Goal: Information Seeking & Learning: Check status

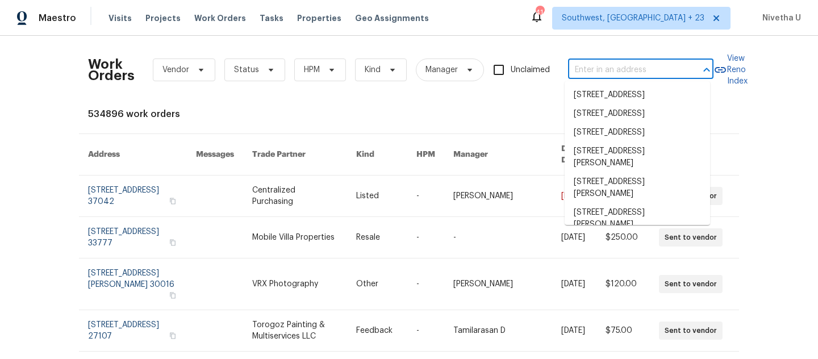
click at [583, 72] on input "text" at bounding box center [625, 70] width 114 height 18
paste input "[STREET_ADDRESS][PERSON_NAME][PERSON_NAME]"
type input "[STREET_ADDRESS][PERSON_NAME][PERSON_NAME]"
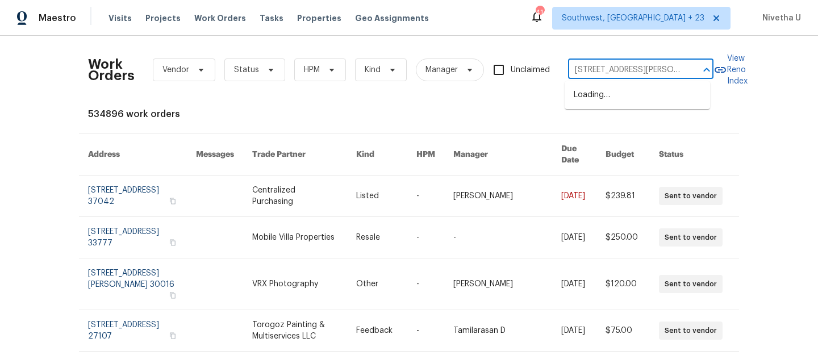
scroll to position [0, 44]
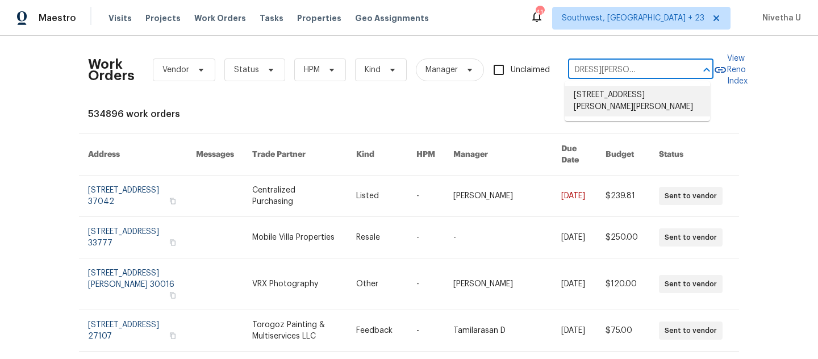
click at [585, 99] on li "[STREET_ADDRESS][PERSON_NAME][PERSON_NAME]" at bounding box center [638, 101] width 146 height 31
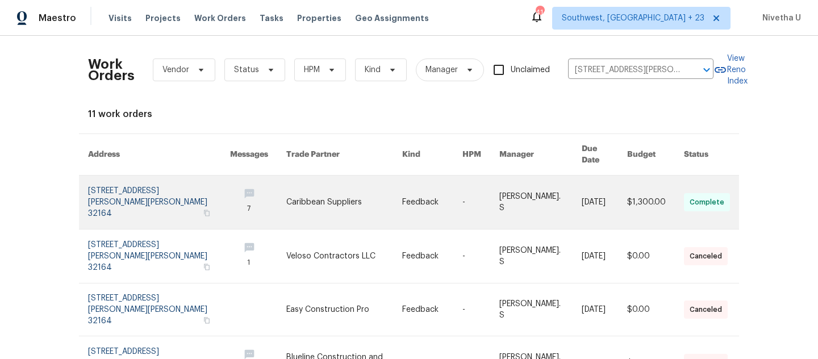
click at [123, 186] on link at bounding box center [159, 202] width 142 height 53
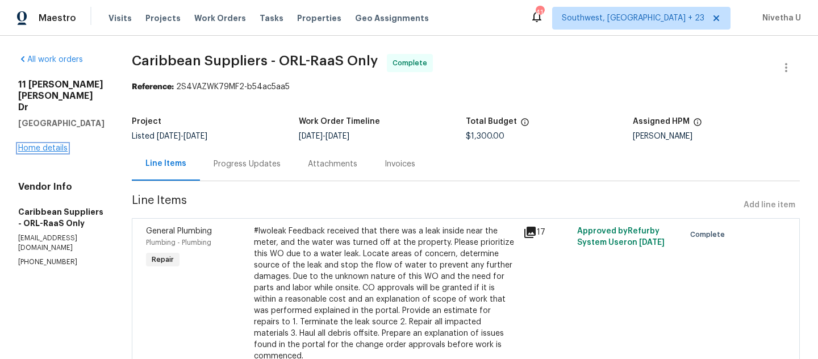
click at [40, 144] on link "Home details" at bounding box center [42, 148] width 49 height 8
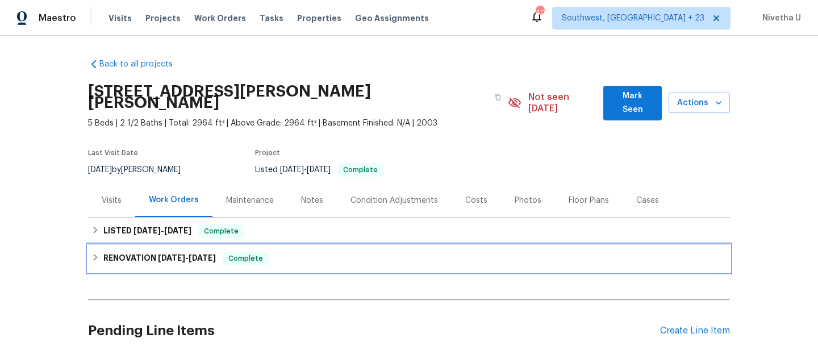
click at [285, 252] on div "RENOVATION [DATE] - [DATE] Complete" at bounding box center [409, 259] width 635 height 14
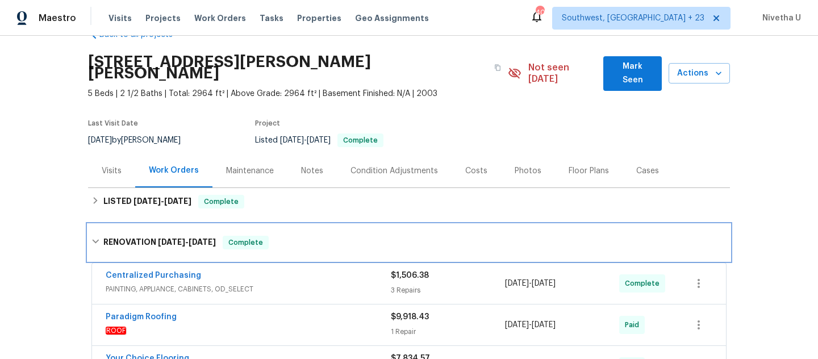
scroll to position [27, 0]
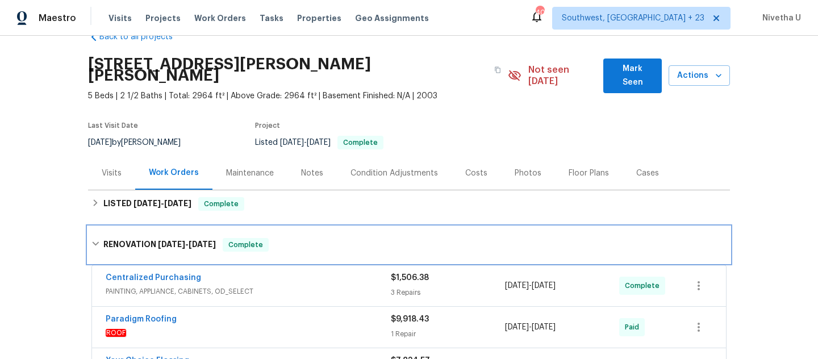
click at [277, 238] on div "RENOVATION [DATE] - [DATE] Complete" at bounding box center [409, 245] width 635 height 14
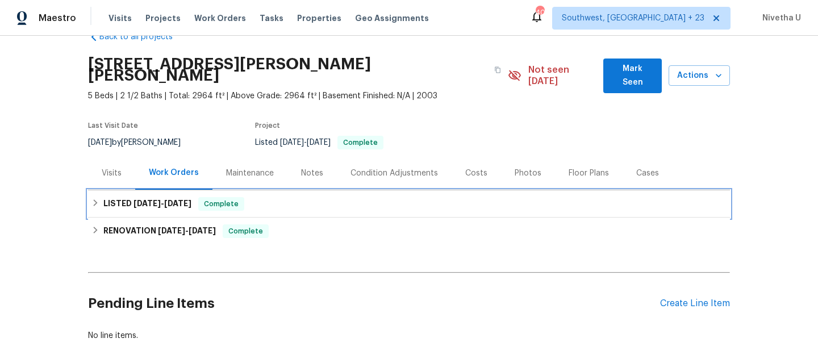
click at [270, 199] on div "LISTED [DATE] - [DATE] Complete" at bounding box center [409, 203] width 642 height 27
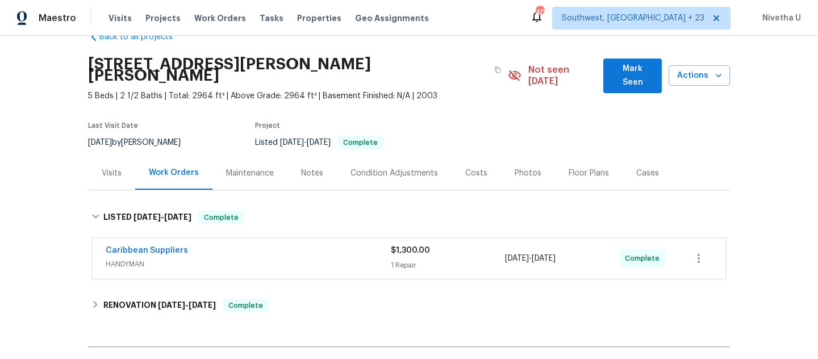
click at [299, 259] on span "HANDYMAN" at bounding box center [248, 264] width 285 height 11
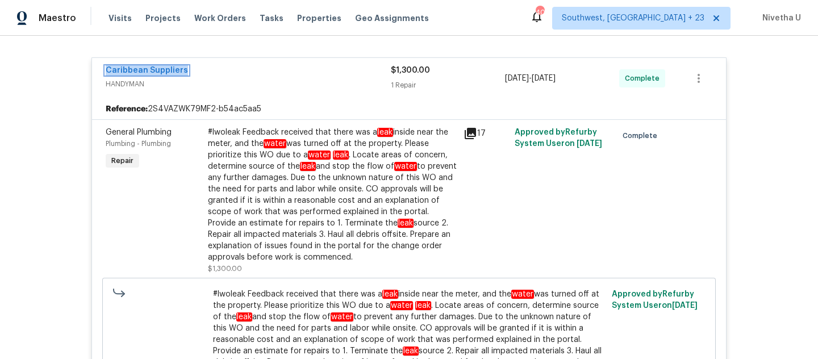
scroll to position [95, 0]
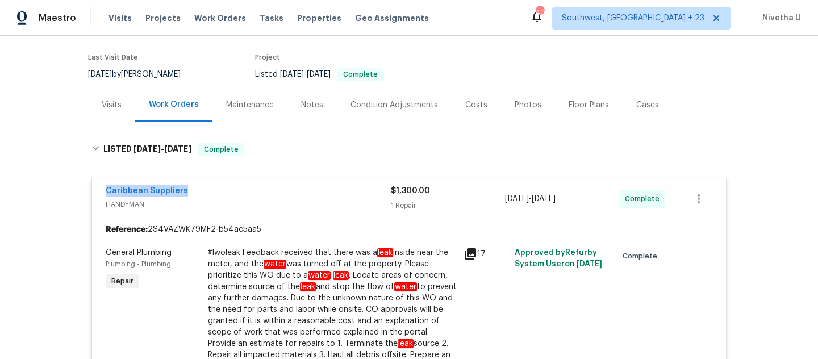
click at [309, 185] on div "Caribbean Suppliers" at bounding box center [248, 192] width 285 height 14
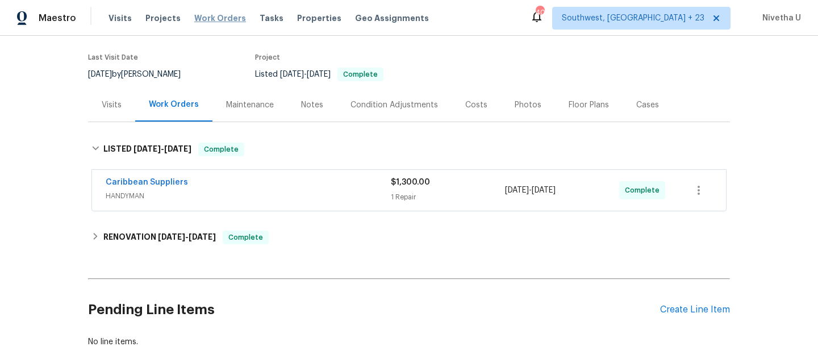
click at [199, 16] on span "Work Orders" at bounding box center [220, 18] width 52 height 11
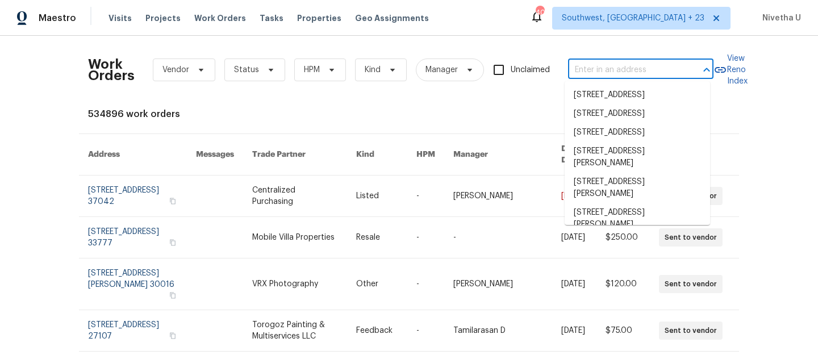
click at [596, 78] on input "text" at bounding box center [625, 70] width 114 height 18
paste input "[STREET_ADDRESS]"
type input "[STREET_ADDRESS]"
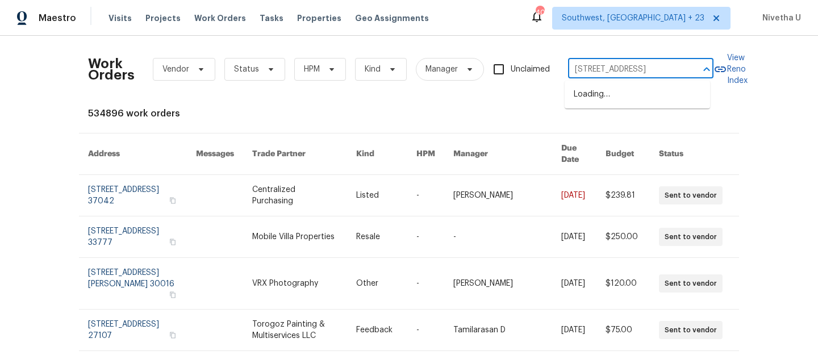
scroll to position [0, 39]
click at [605, 104] on li "[STREET_ADDRESS]" at bounding box center [638, 94] width 146 height 19
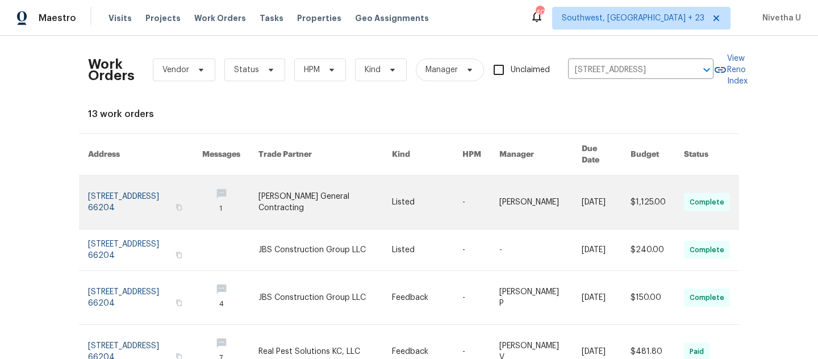
click at [106, 176] on link at bounding box center [145, 202] width 114 height 53
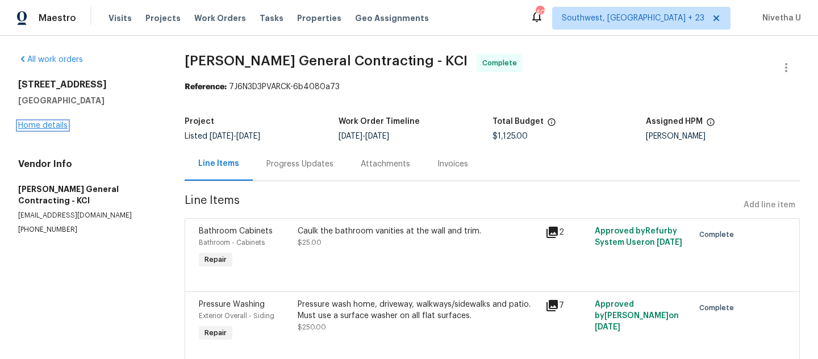
click at [61, 127] on link "Home details" at bounding box center [42, 126] width 49 height 8
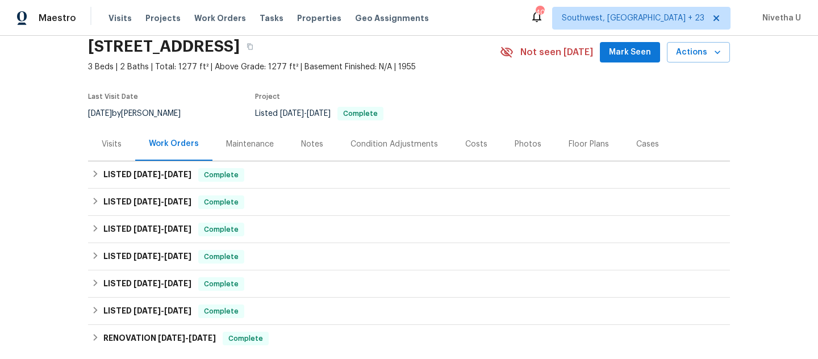
scroll to position [64, 0]
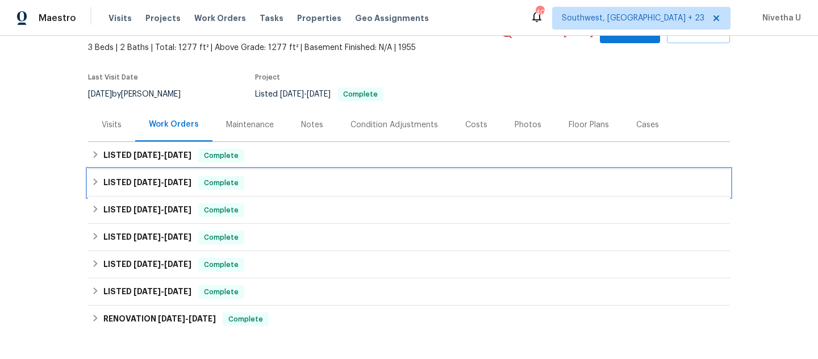
click at [273, 177] on div "LISTED [DATE] - [DATE] Complete" at bounding box center [409, 183] width 635 height 14
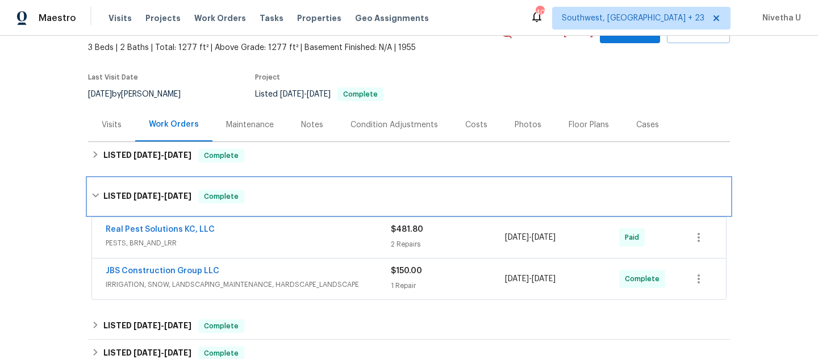
click at [290, 196] on div "LISTED [DATE] - [DATE] Complete" at bounding box center [409, 197] width 635 height 14
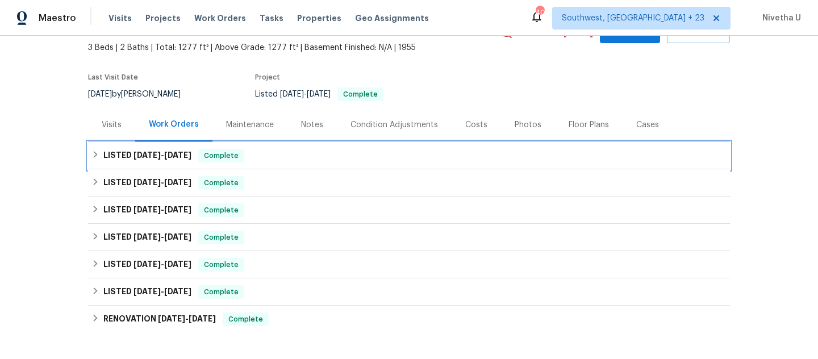
click at [271, 160] on div "LISTED [DATE] - [DATE] Complete" at bounding box center [409, 156] width 635 height 14
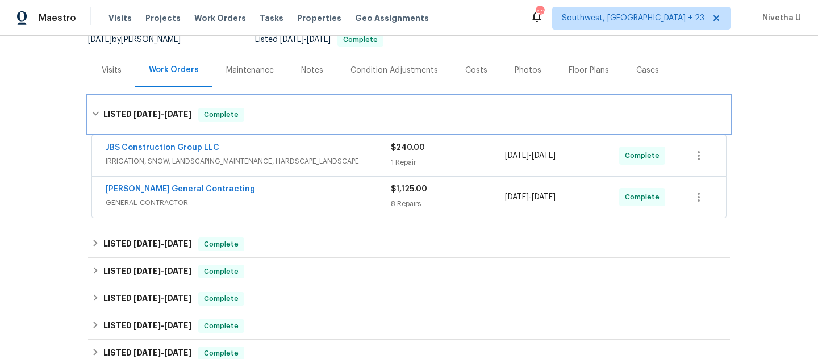
scroll to position [127, 0]
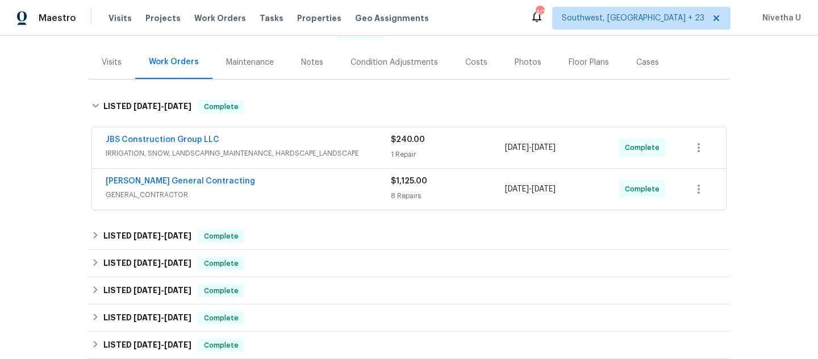
click at [300, 189] on span "GENERAL_CONTRACTOR" at bounding box center [248, 194] width 285 height 11
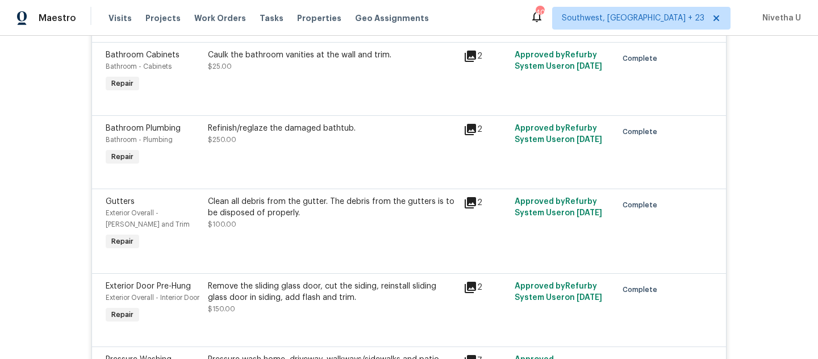
scroll to position [106, 0]
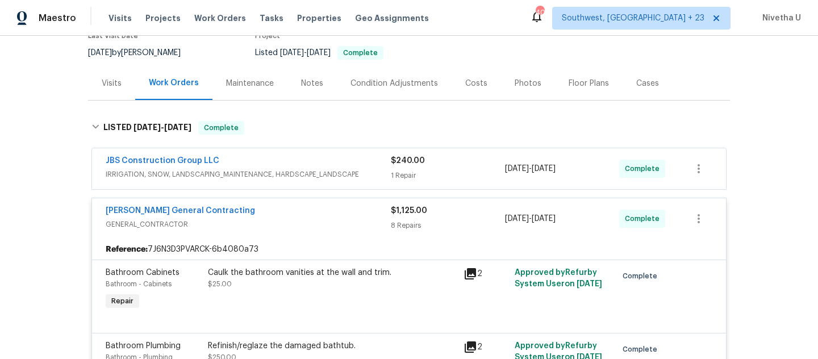
click at [355, 159] on div "JBS Construction Group LLC" at bounding box center [248, 162] width 285 height 14
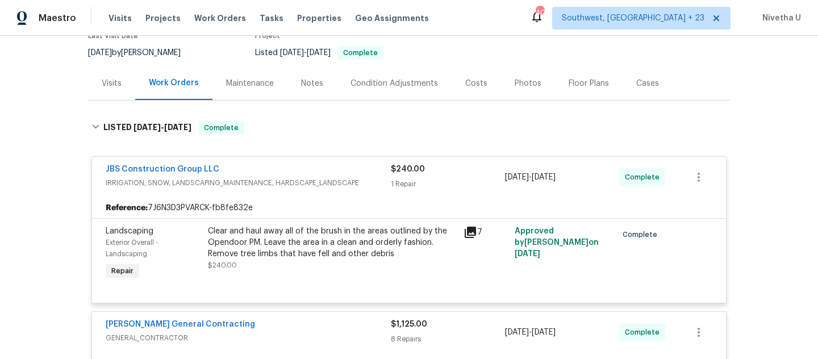
click at [359, 173] on div "JBS Construction Group LLC" at bounding box center [248, 171] width 285 height 14
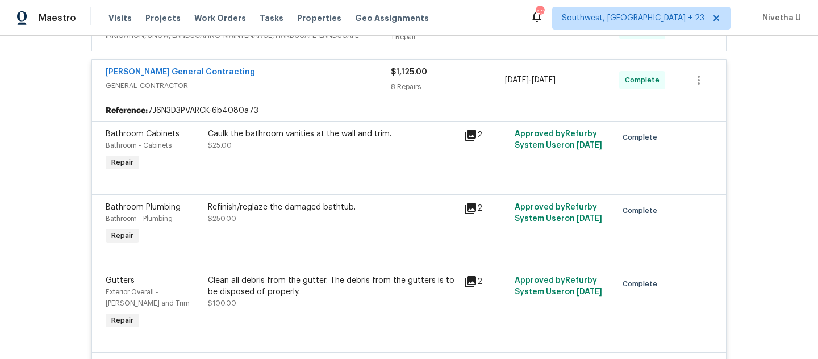
scroll to position [242, 0]
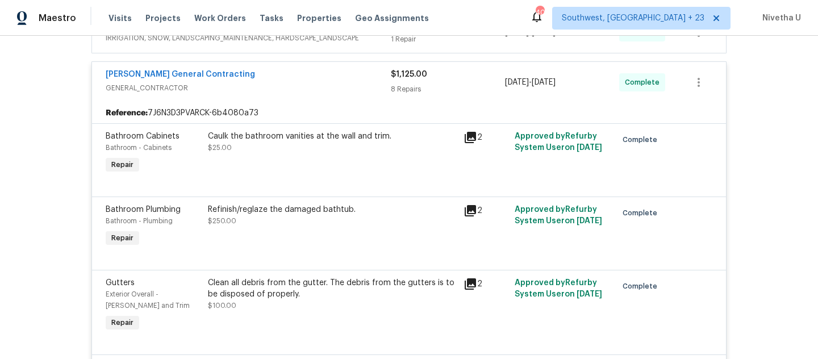
click at [306, 94] on div "[PERSON_NAME] General Contracting GENERAL_CONTRACTOR" at bounding box center [248, 82] width 285 height 27
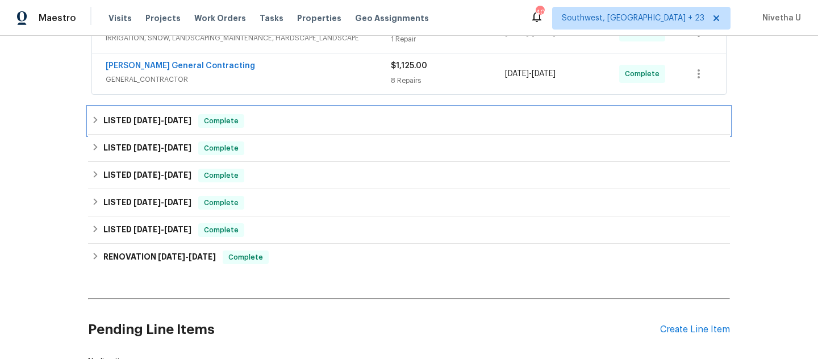
click at [306, 115] on div "LISTED [DATE] - [DATE] Complete" at bounding box center [409, 121] width 635 height 14
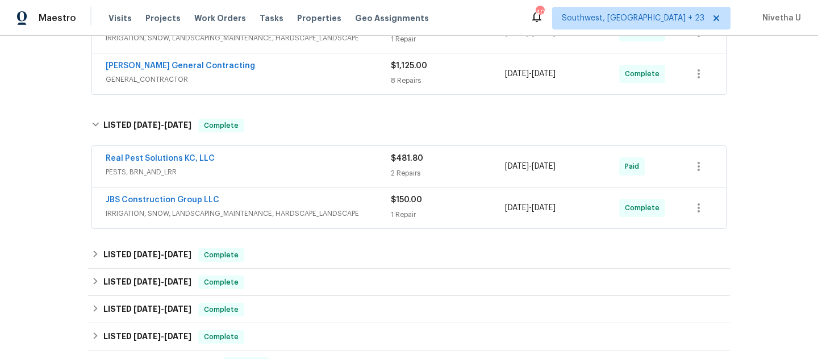
click at [377, 221] on div "JBS Construction Group LLC IRRIGATION, SNOW, LANDSCAPING_MAINTENANCE, HARDSCAPE…" at bounding box center [248, 207] width 285 height 27
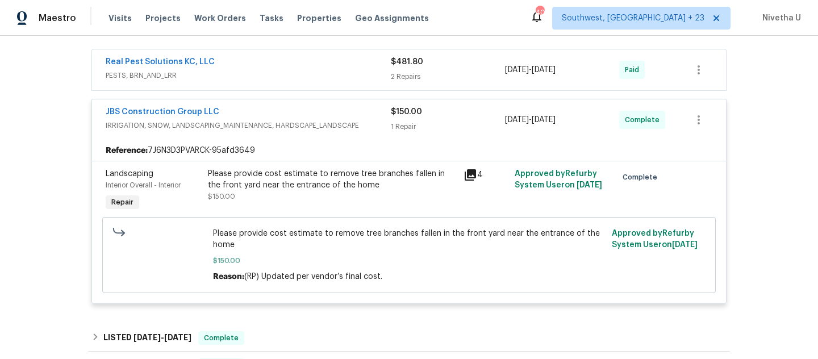
scroll to position [268, 0]
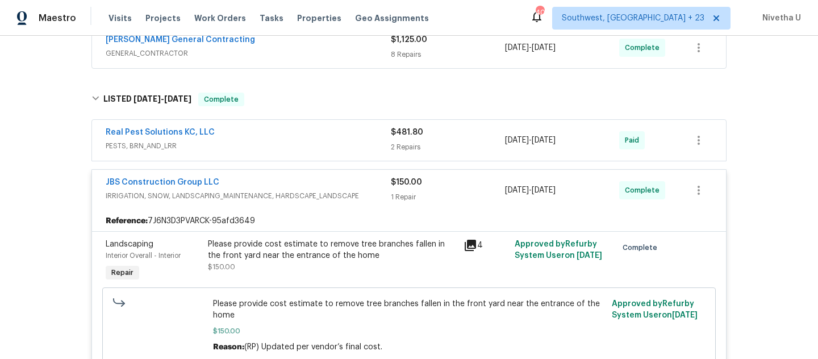
click at [361, 195] on span "IRRIGATION, SNOW, LANDSCAPING_MAINTENANCE, HARDSCAPE_LANDSCAPE" at bounding box center [248, 195] width 285 height 11
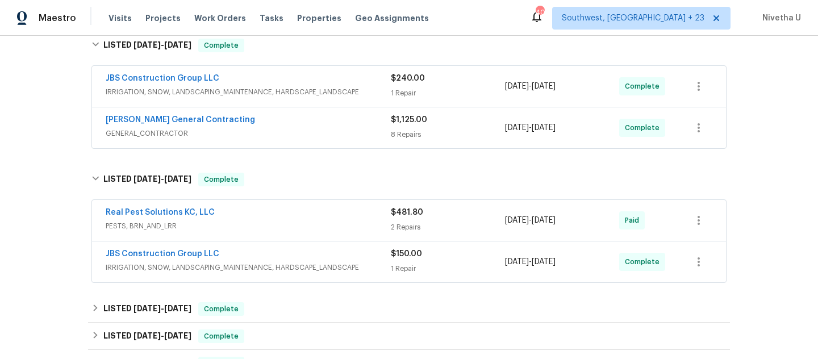
scroll to position [188, 0]
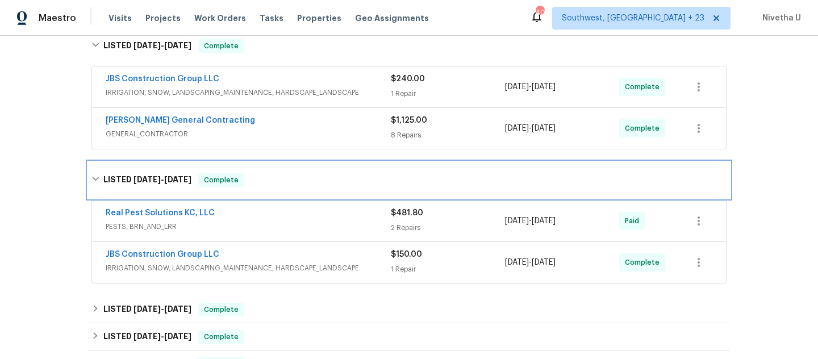
click at [292, 182] on div "LISTED [DATE] - [DATE] Complete" at bounding box center [409, 180] width 635 height 14
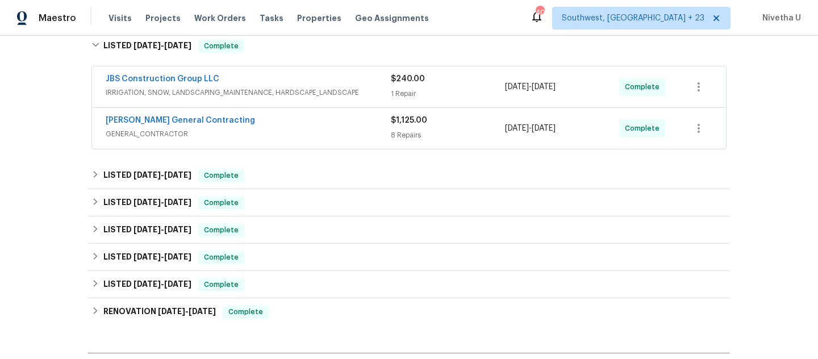
click at [282, 134] on span "GENERAL_CONTRACTOR" at bounding box center [248, 133] width 285 height 11
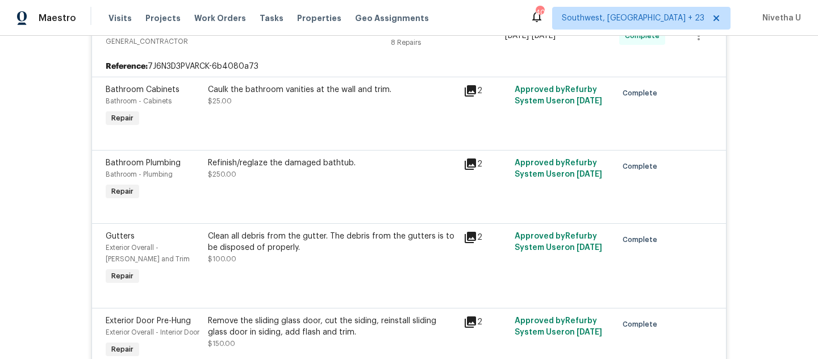
scroll to position [133, 0]
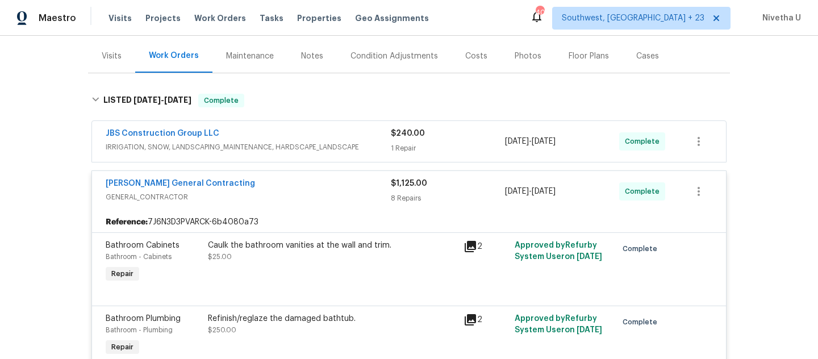
click at [304, 188] on div "[PERSON_NAME] General Contracting" at bounding box center [248, 185] width 285 height 14
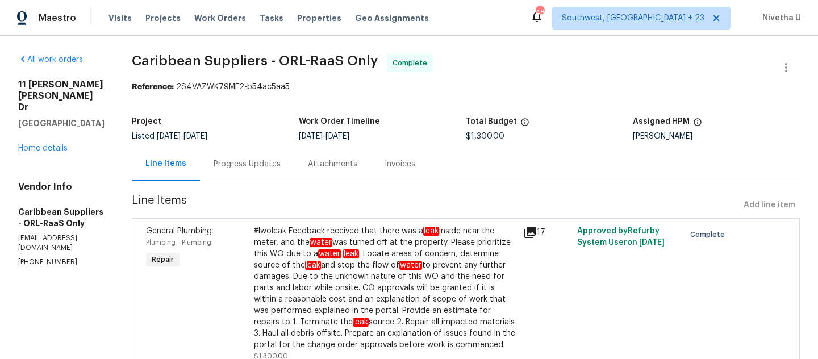
click at [338, 168] on div "Attachments" at bounding box center [332, 164] width 49 height 11
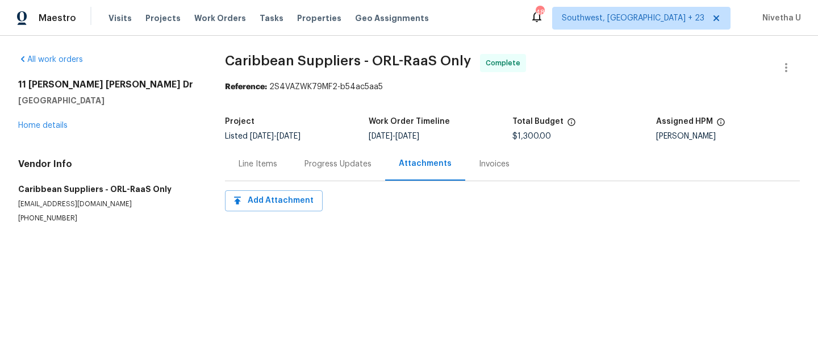
click at [327, 169] on div "Progress Updates" at bounding box center [338, 164] width 67 height 11
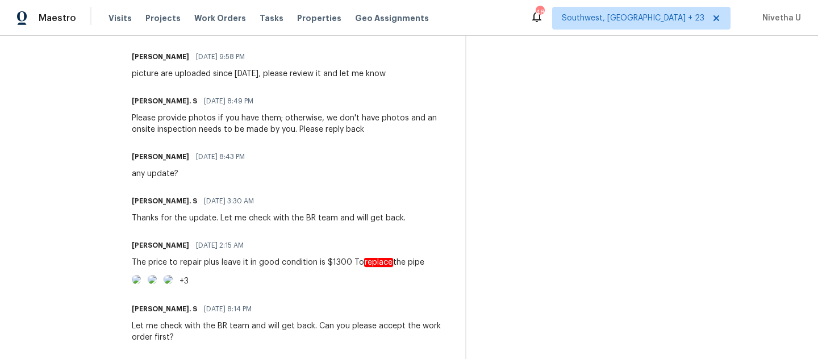
scroll to position [697, 0]
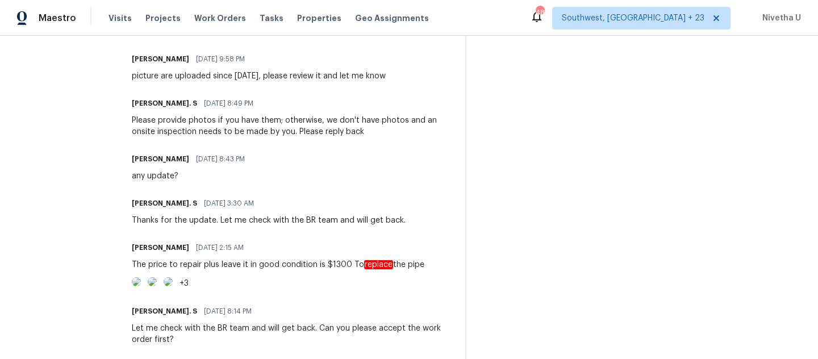
click at [141, 286] on img at bounding box center [136, 281] width 9 height 9
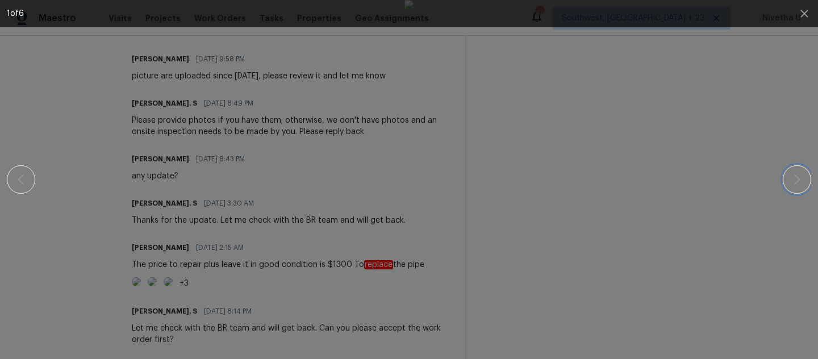
click at [799, 182] on icon "button" at bounding box center [798, 180] width 14 height 14
click at [774, 240] on div at bounding box center [409, 179] width 805 height 359
click at [809, 18] on icon "button" at bounding box center [805, 14] width 14 height 14
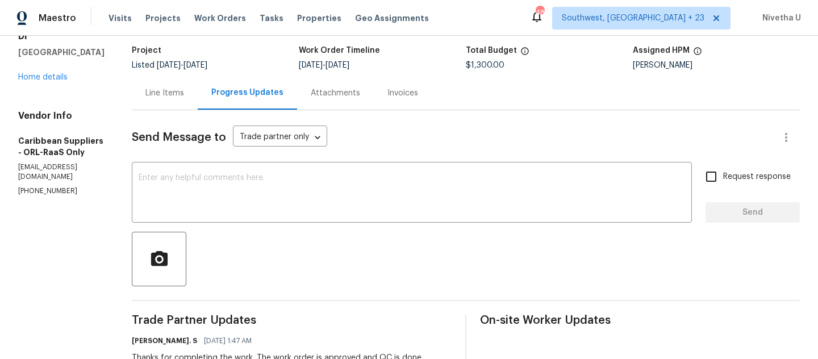
scroll to position [28, 0]
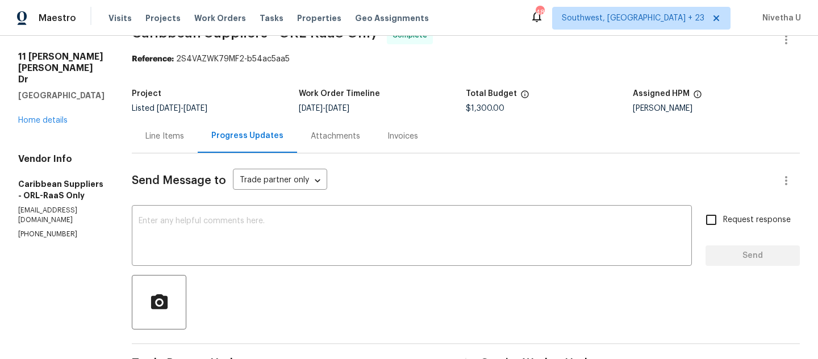
click at [198, 148] on div "Line Items" at bounding box center [165, 136] width 66 height 34
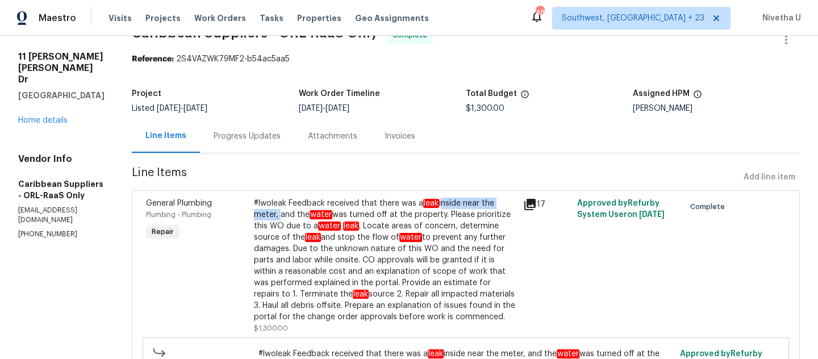
drag, startPoint x: 460, startPoint y: 205, endPoint x: 297, endPoint y: 218, distance: 163.6
click at [297, 218] on div "#lwoleak Feedback received that there was a leak inside near the meter, and the…" at bounding box center [385, 260] width 263 height 125
copy div "inside near the meter,"
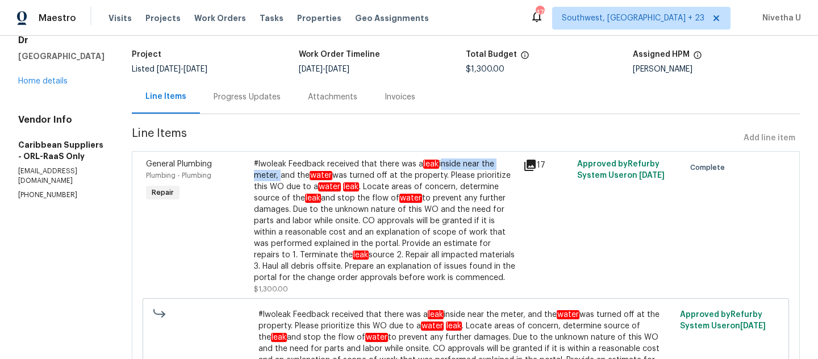
scroll to position [70, 0]
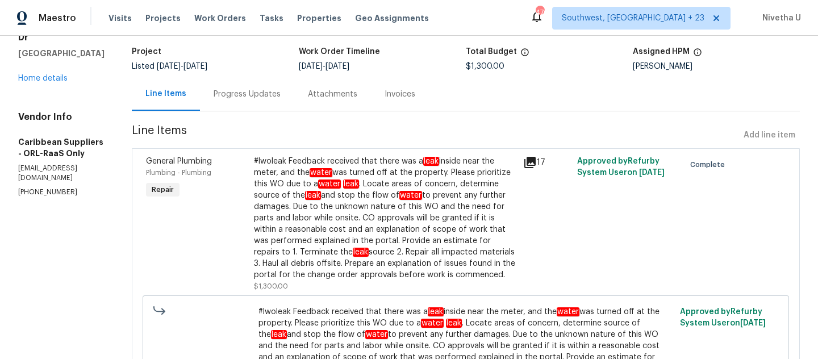
click at [272, 104] on div "Progress Updates" at bounding box center [247, 94] width 94 height 34
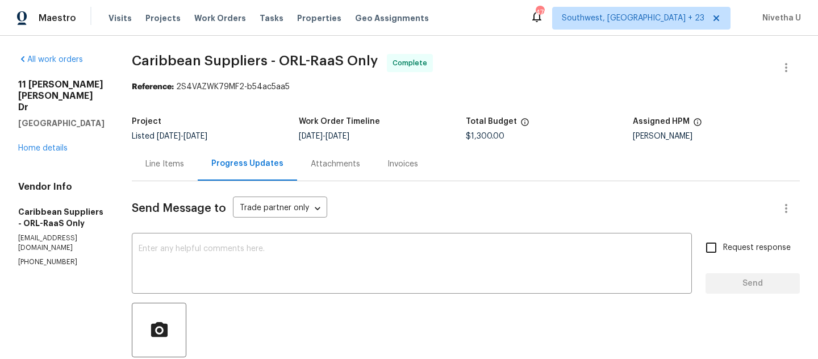
click at [184, 165] on div "Line Items" at bounding box center [165, 164] width 39 height 11
